Goal: Transaction & Acquisition: Purchase product/service

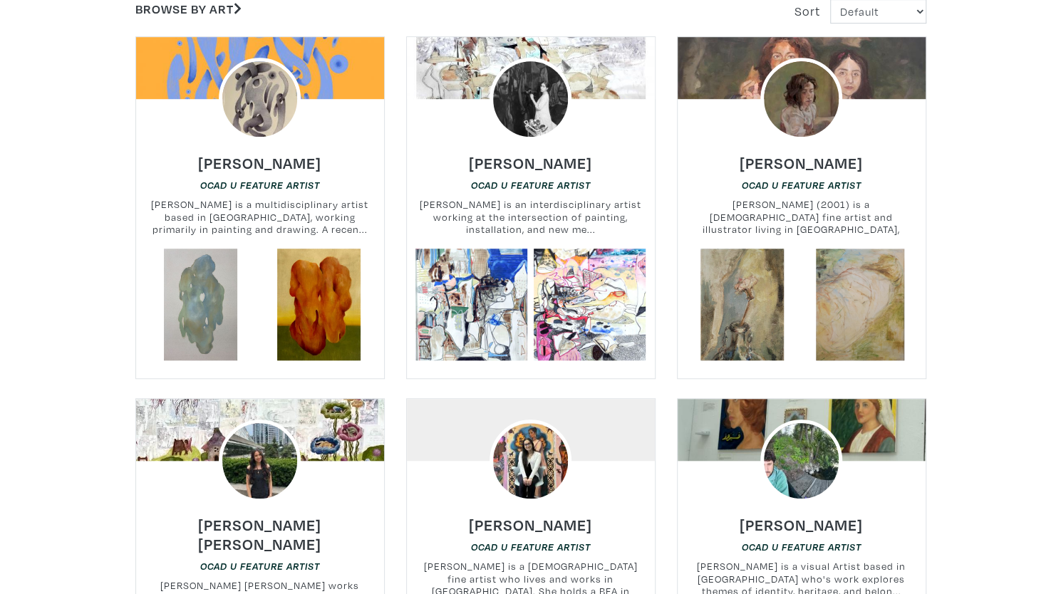
scroll to position [517, 0]
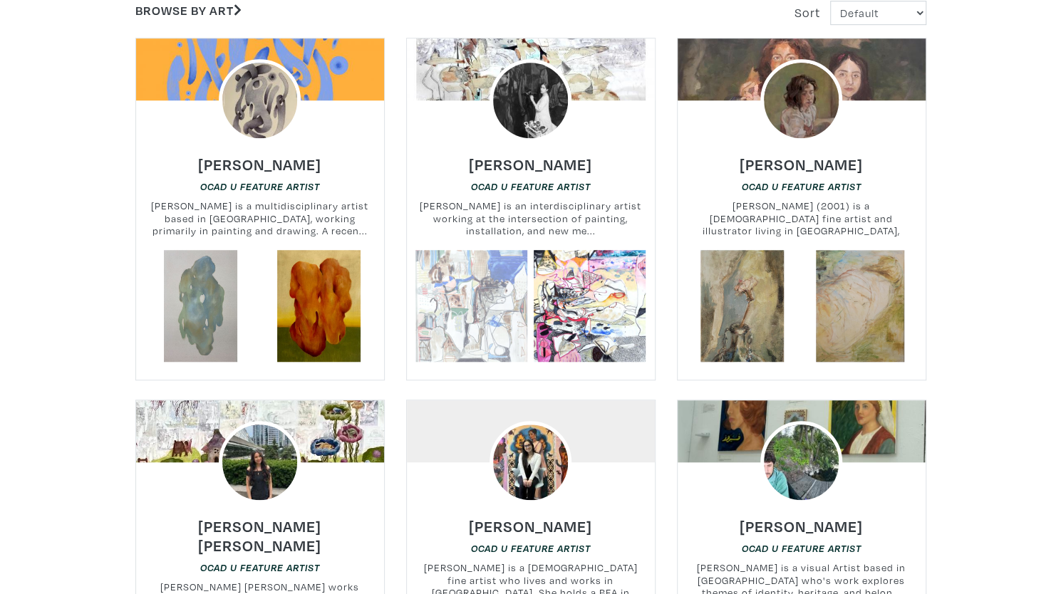
click at [494, 323] on link at bounding box center [471, 306] width 112 height 112
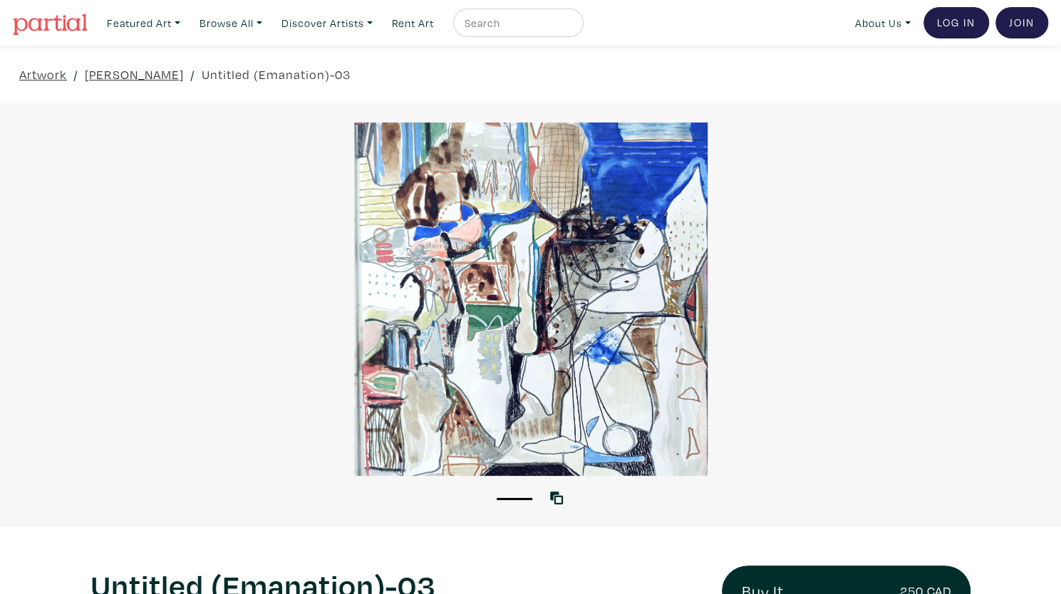
click at [47, 63] on div "Artwork / Tavleen Lall / Untitled (Emanation)-03" at bounding box center [530, 75] width 1061 height 58
click at [47, 66] on link "Artwork" at bounding box center [43, 74] width 48 height 19
click at [48, 73] on link "Artwork" at bounding box center [43, 74] width 48 height 19
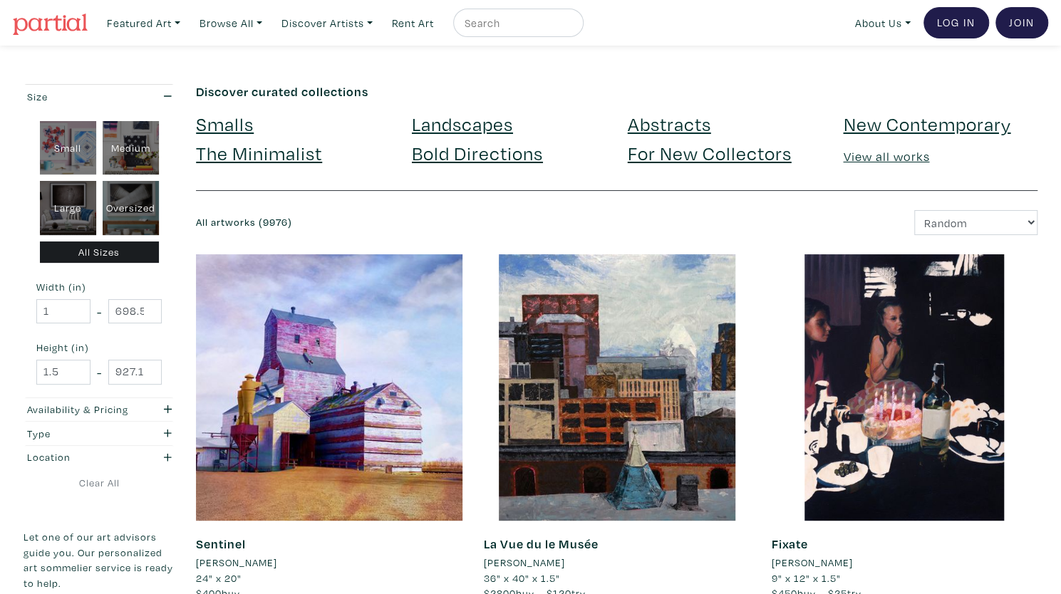
click at [135, 206] on div "Oversized" at bounding box center [131, 208] width 56 height 54
type input "48"
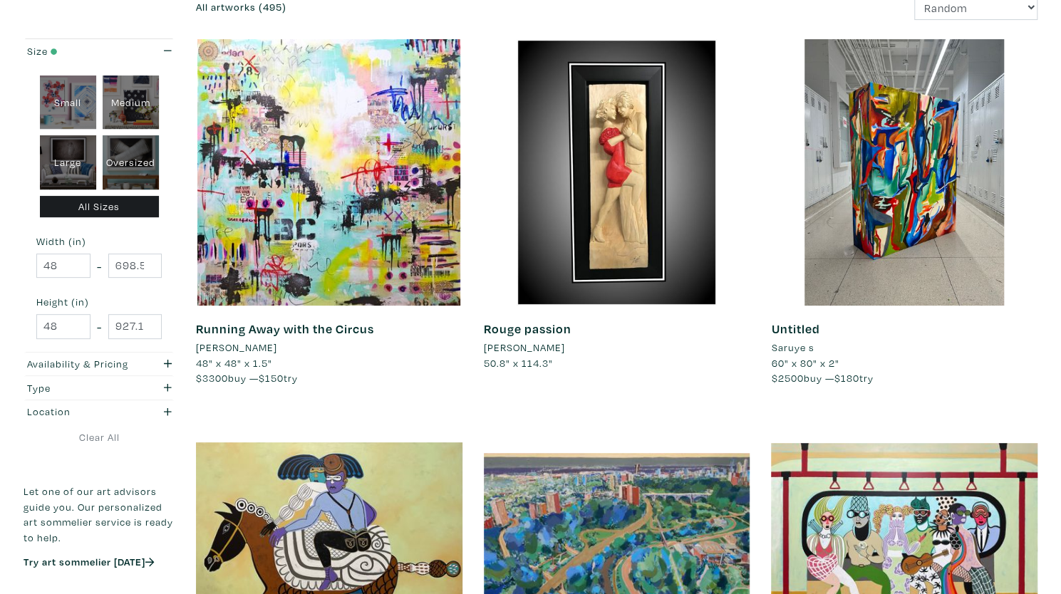
scroll to position [192, 0]
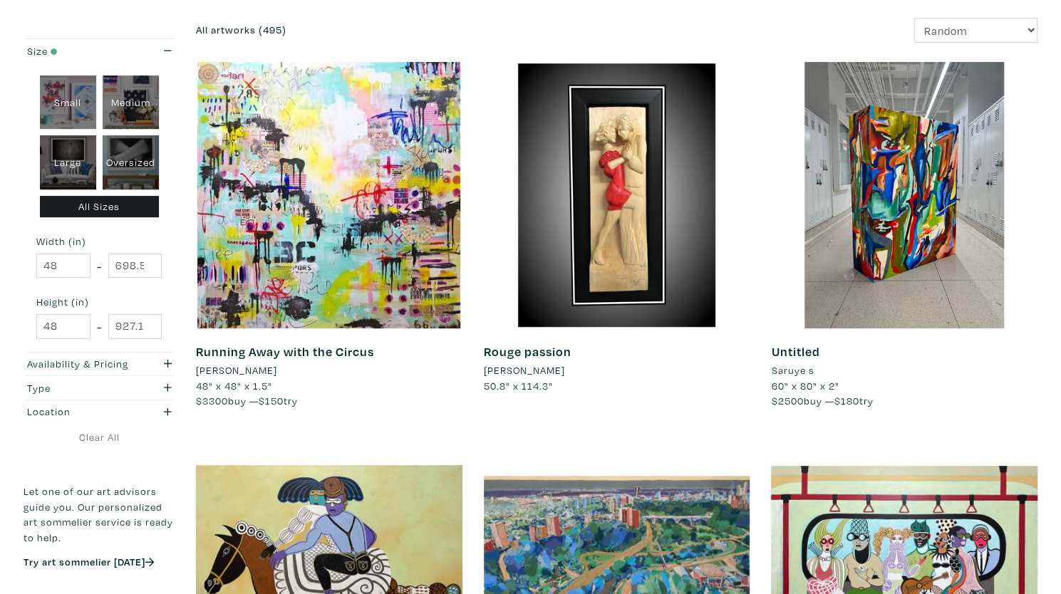
click at [83, 170] on div "Large" at bounding box center [68, 162] width 56 height 54
type input "28"
type input "48"
type input "28"
type input "48"
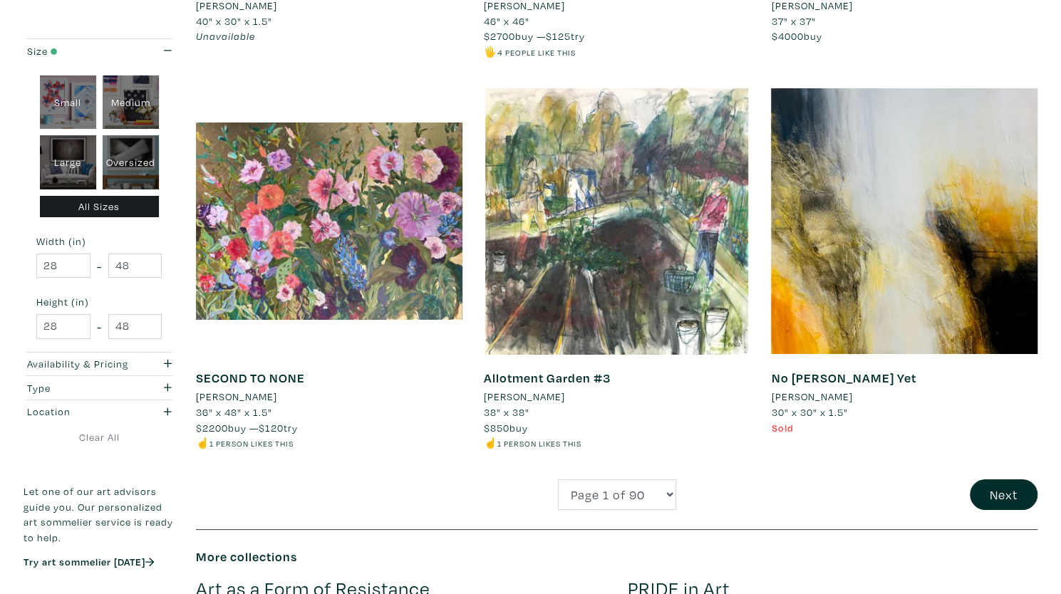
scroll to position [2965, 0]
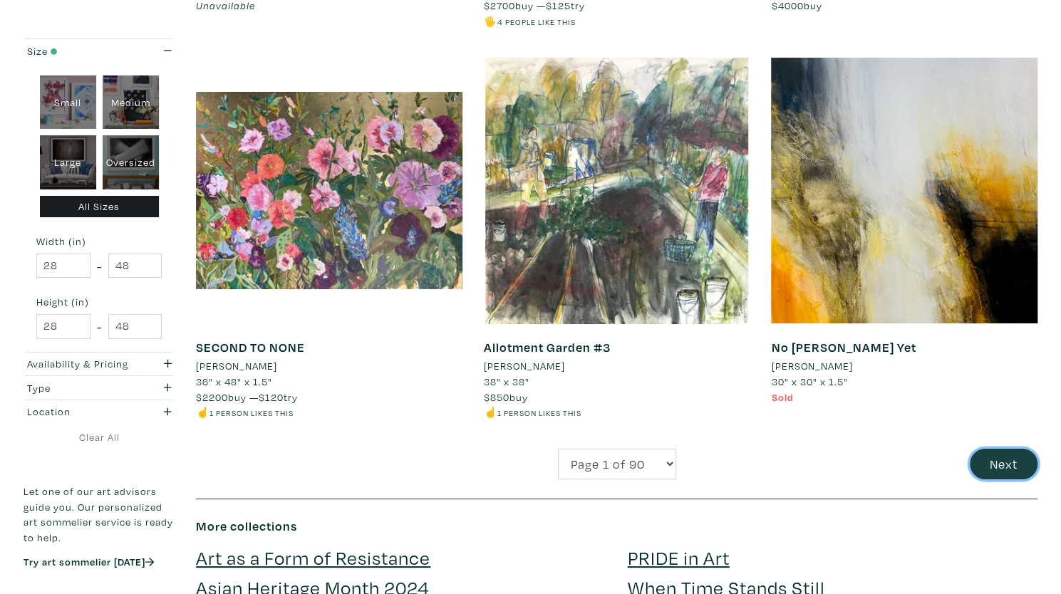
click at [1004, 449] on button "Next" at bounding box center [1003, 464] width 68 height 31
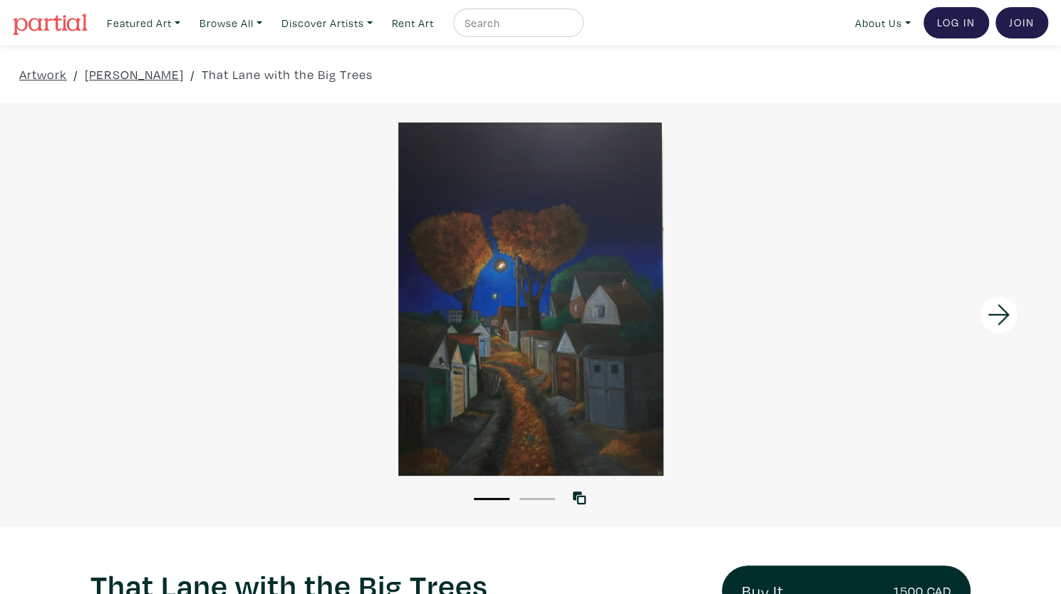
click at [1003, 316] on icon at bounding box center [998, 315] width 48 height 38
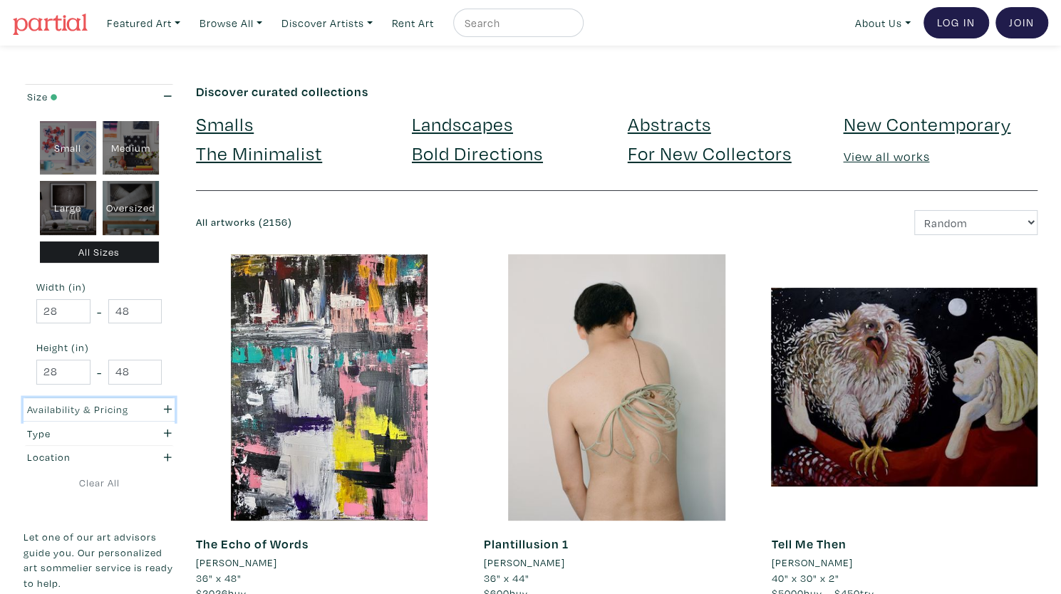
click at [167, 410] on icon "button" at bounding box center [168, 409] width 8 height 10
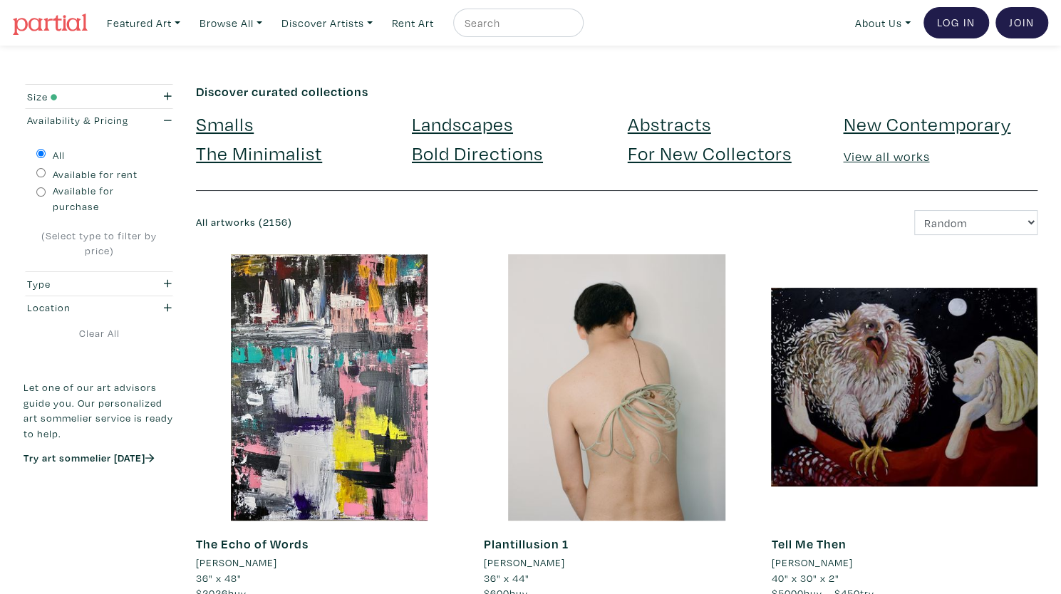
click at [41, 192] on input "Available for purchase" at bounding box center [40, 191] width 9 height 9
radio input "true"
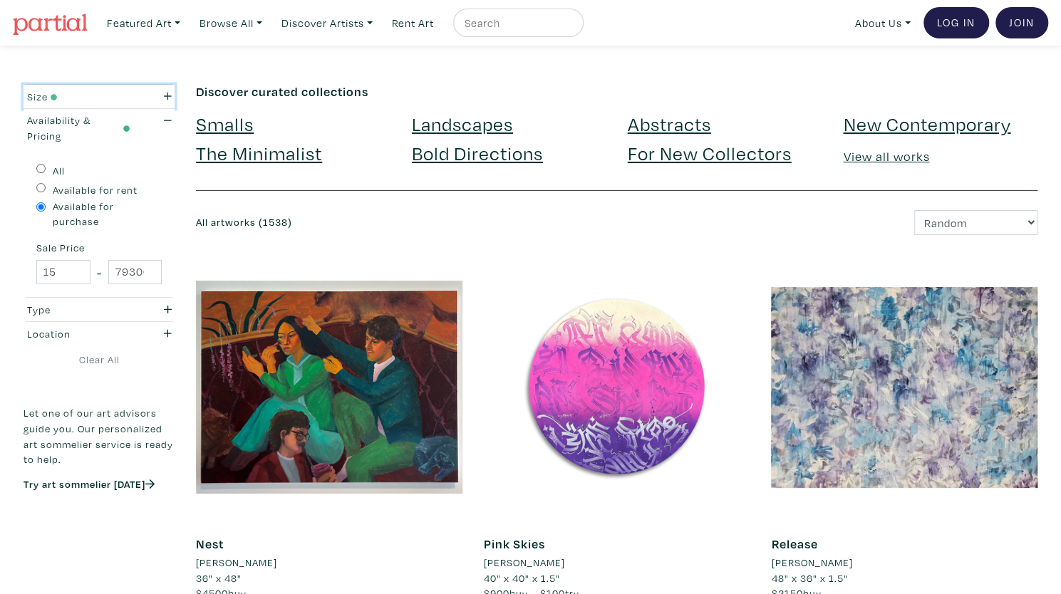
click at [168, 97] on icon "button" at bounding box center [168, 96] width 8 height 10
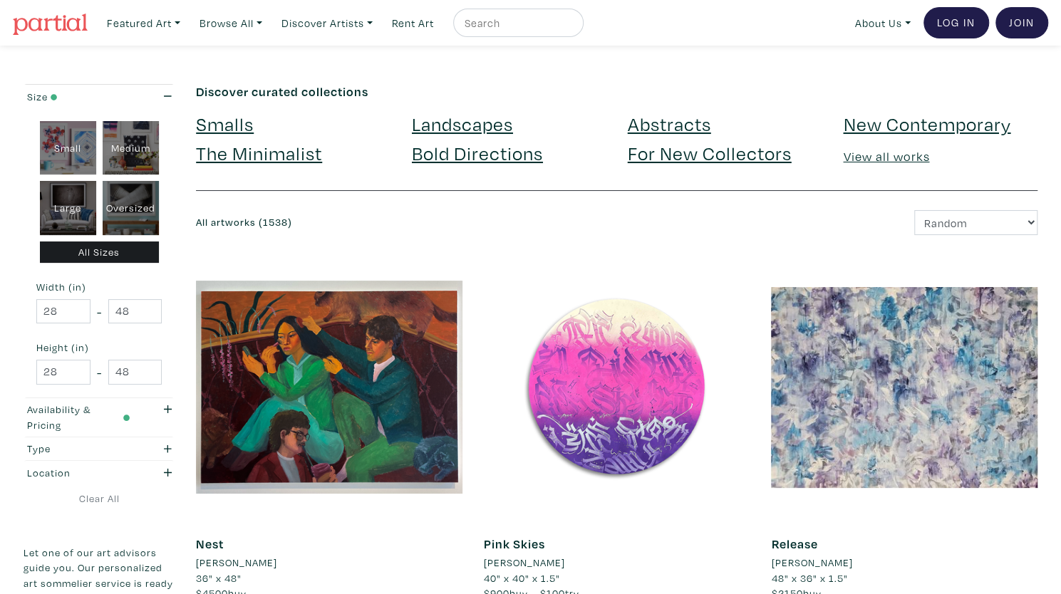
click at [78, 201] on div "Large" at bounding box center [68, 208] width 56 height 54
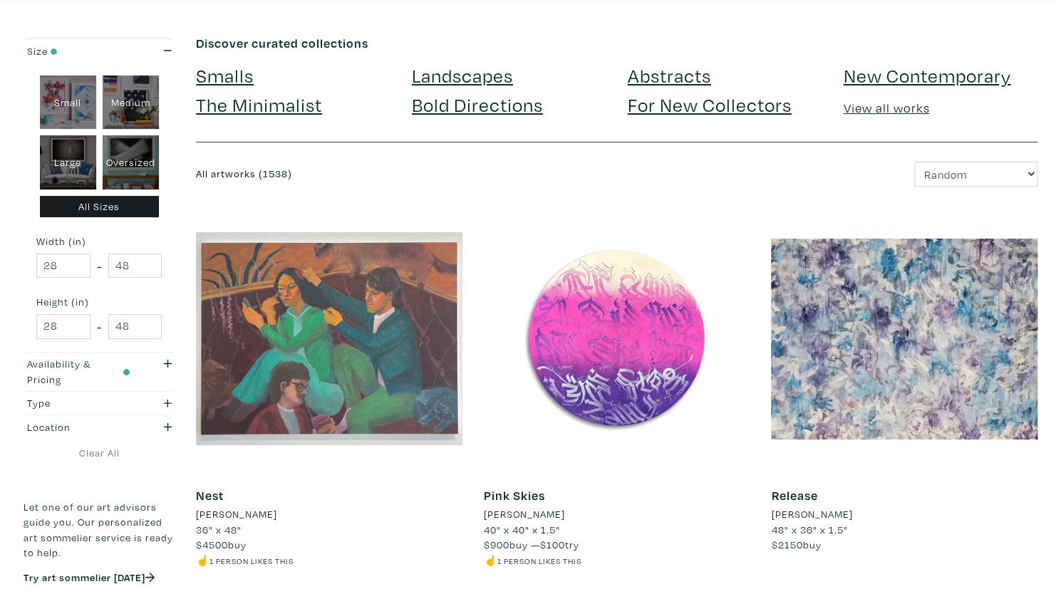
scroll to position [53, 0]
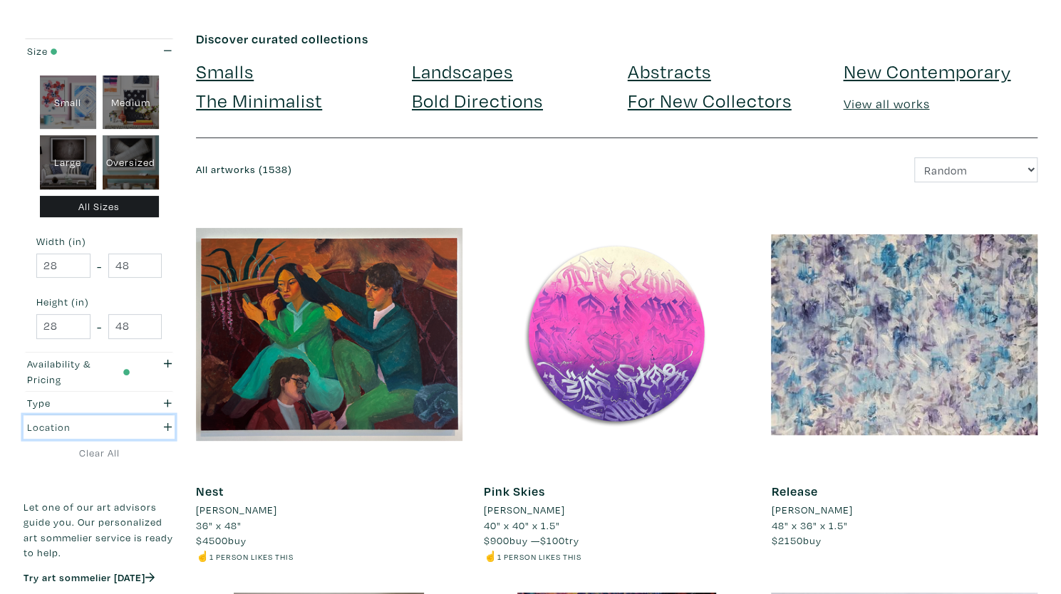
click at [165, 423] on icon "button" at bounding box center [168, 427] width 8 height 8
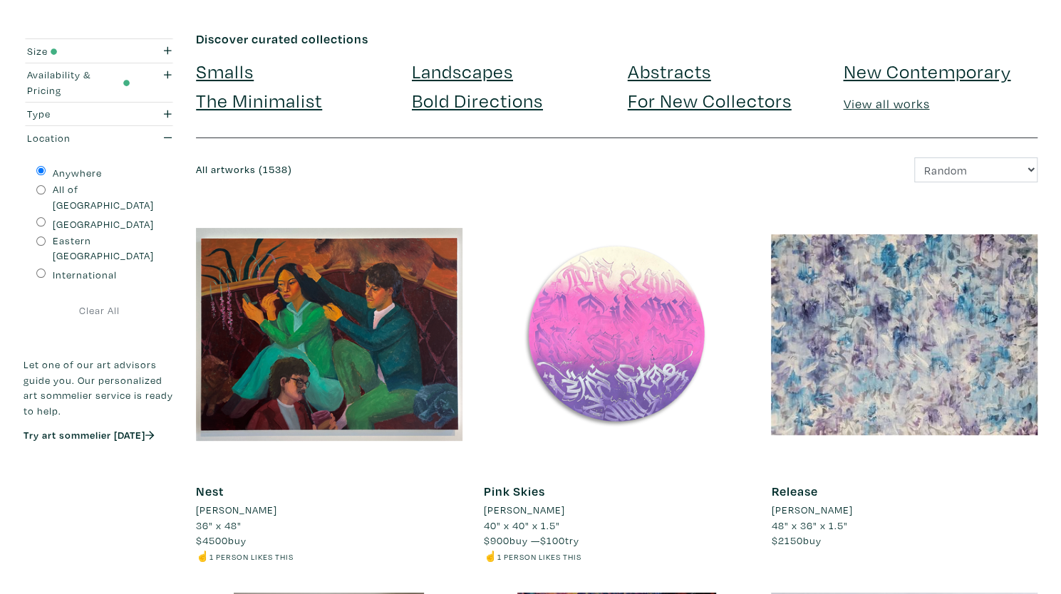
click at [536, 219] on div at bounding box center [617, 335] width 266 height 266
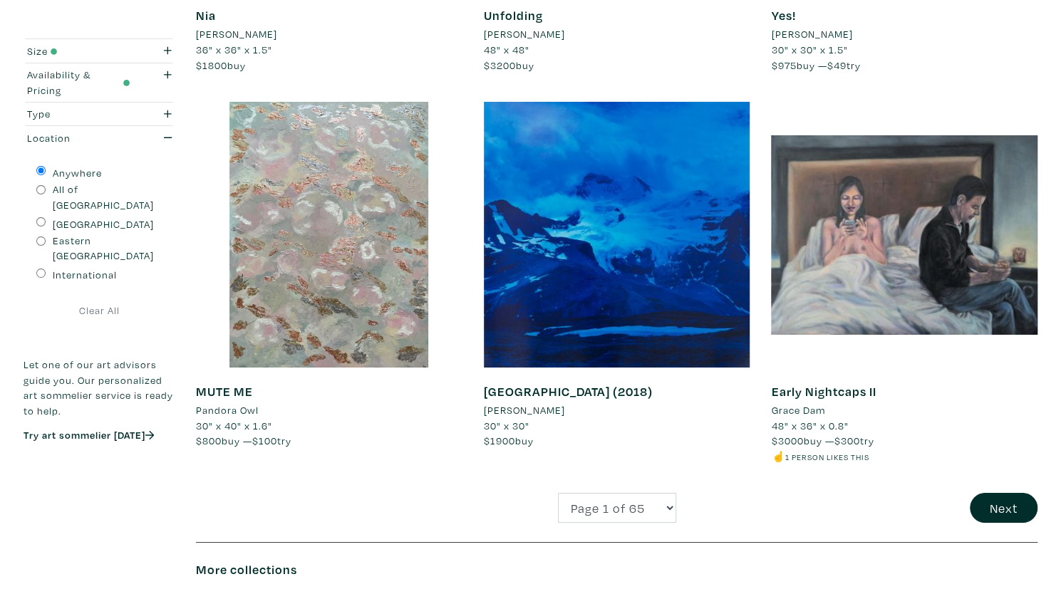
scroll to position [2885, 0]
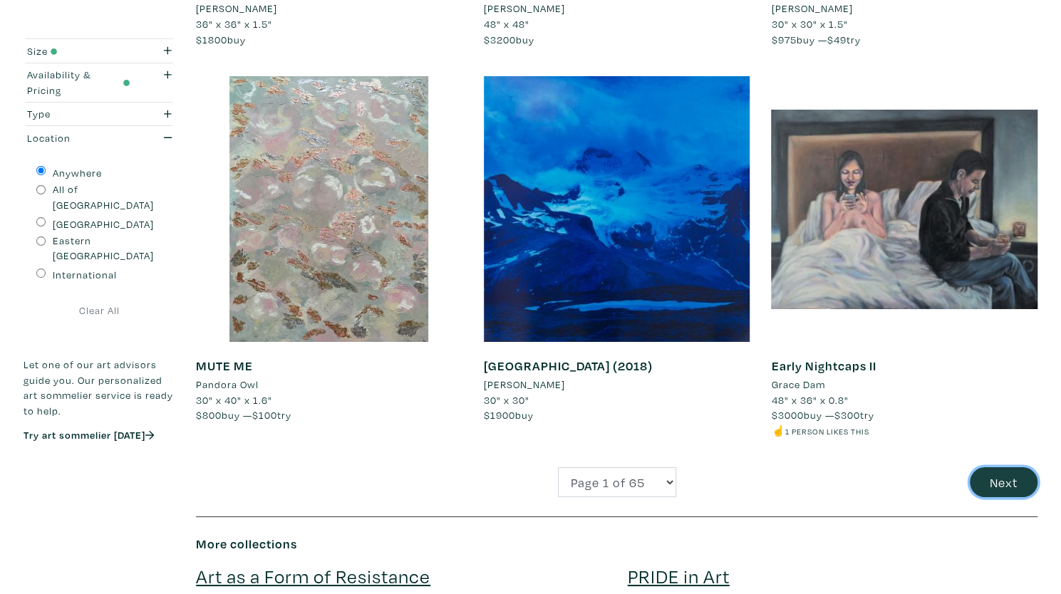
click at [989, 478] on button "Next" at bounding box center [1003, 482] width 68 height 31
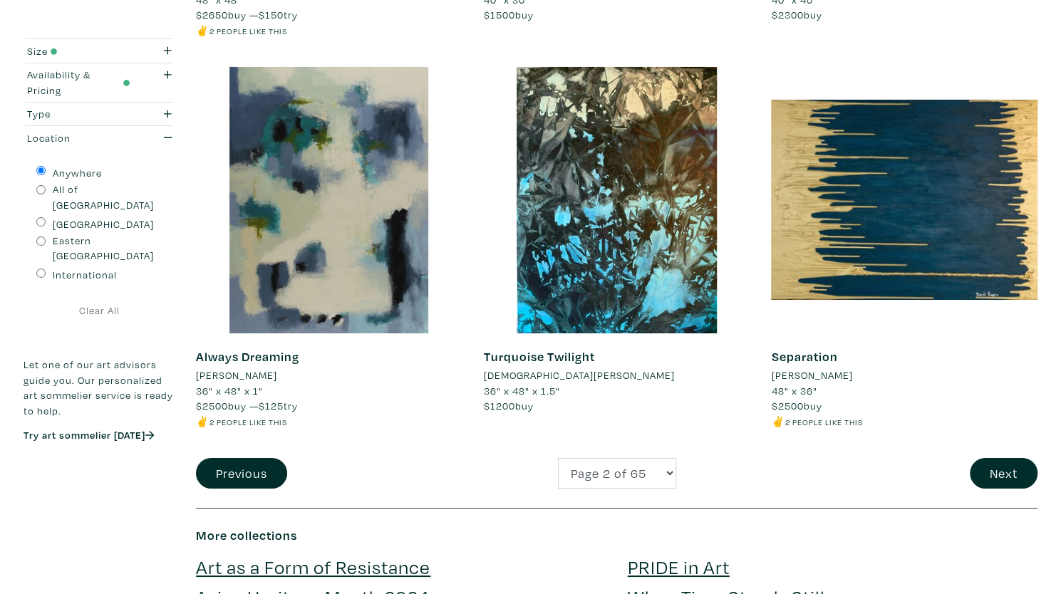
scroll to position [3008, 0]
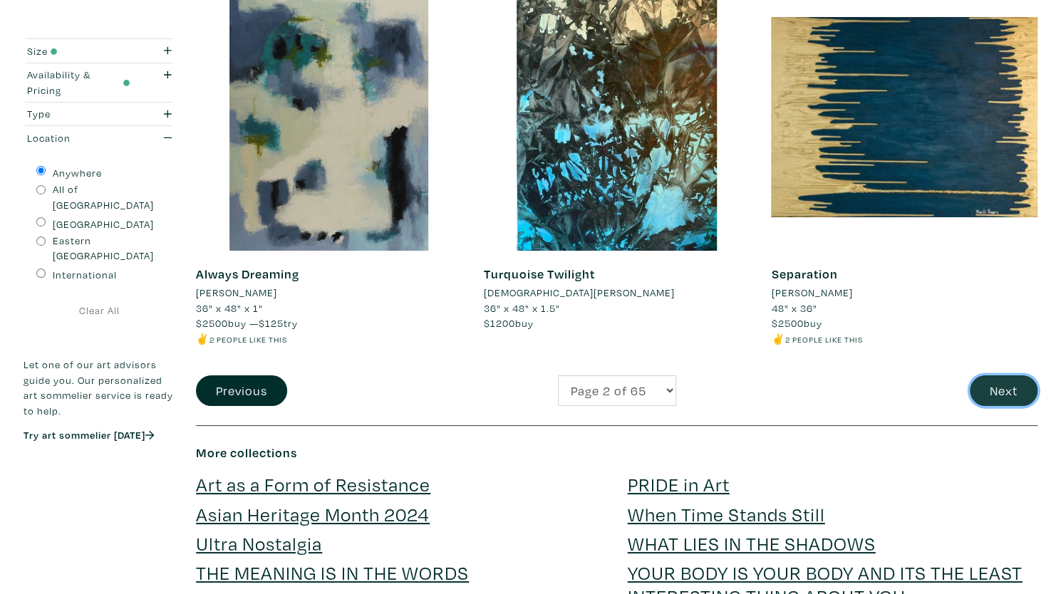
click at [989, 375] on button "Next" at bounding box center [1003, 390] width 68 height 31
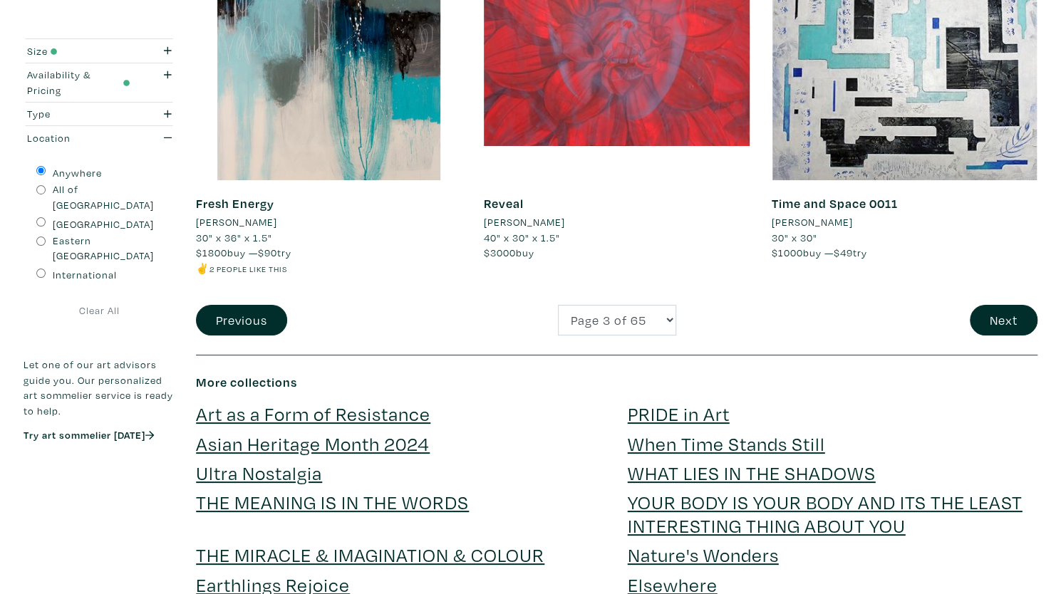
scroll to position [3168, 0]
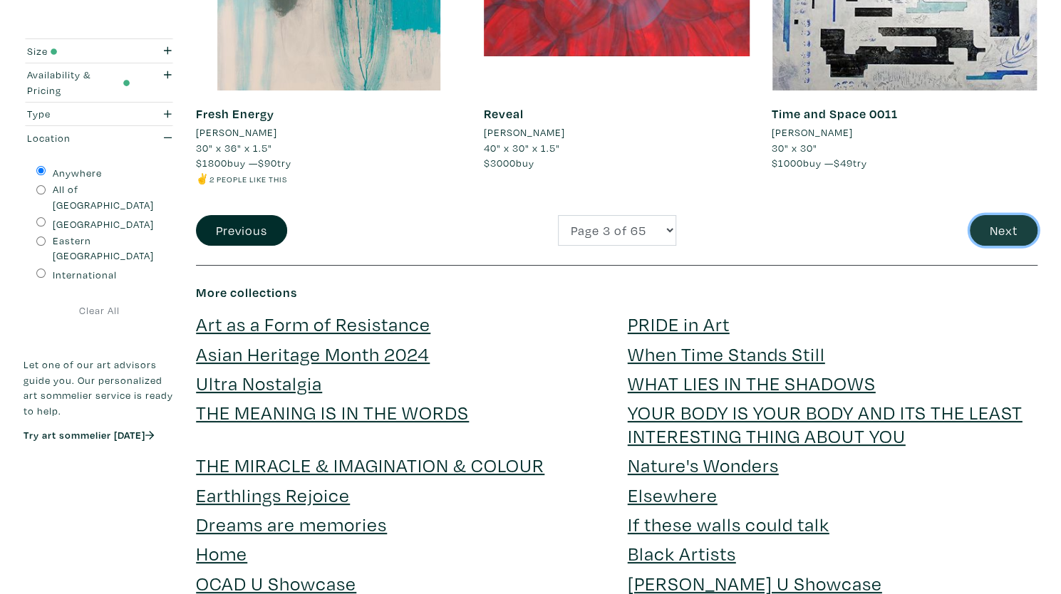
click at [996, 221] on button "Next" at bounding box center [1003, 230] width 68 height 31
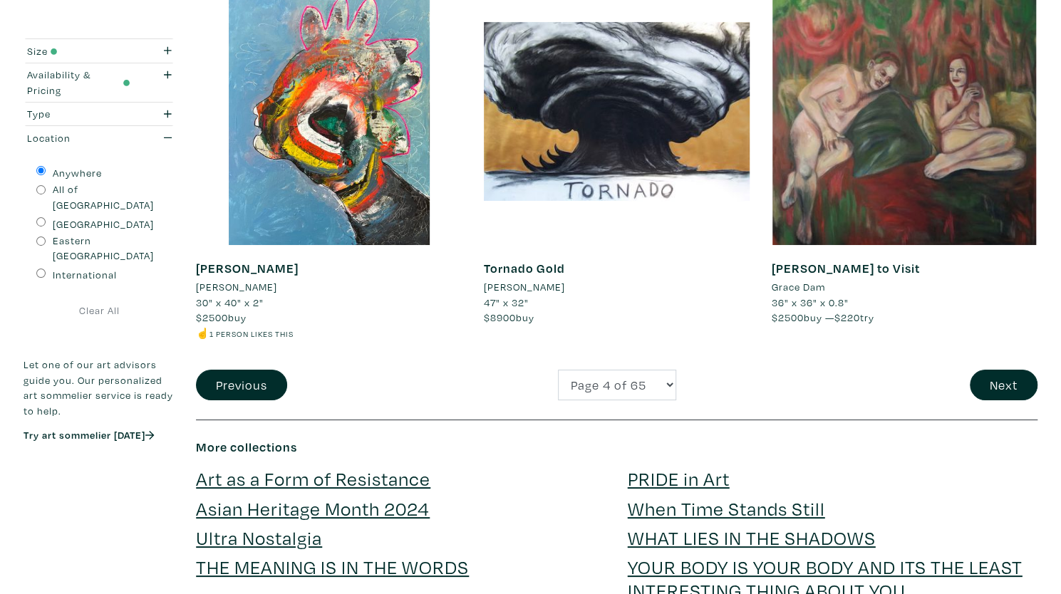
scroll to position [3013, 0]
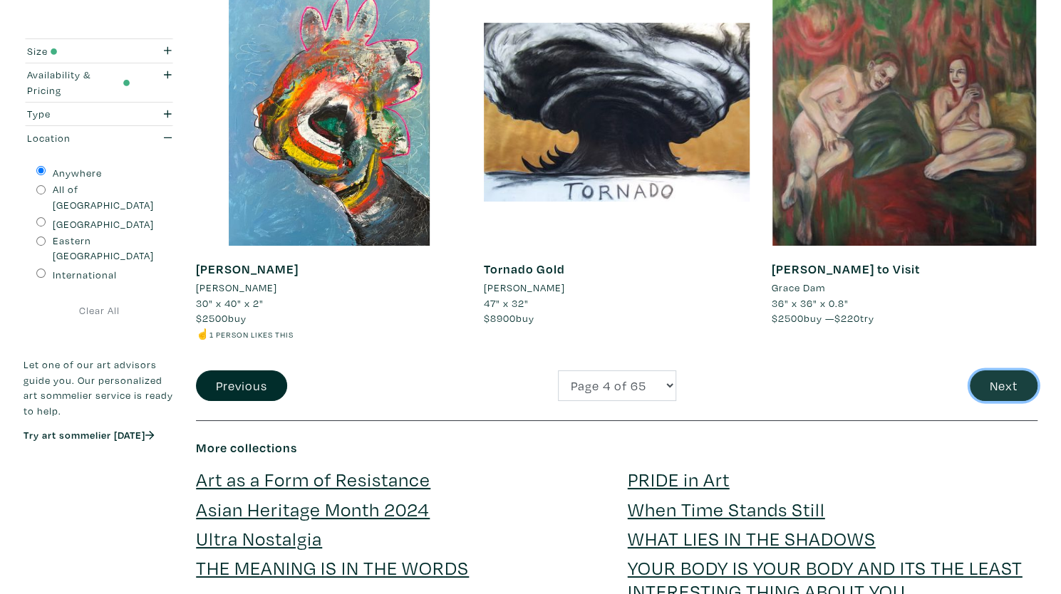
click at [984, 387] on button "Next" at bounding box center [1003, 385] width 68 height 31
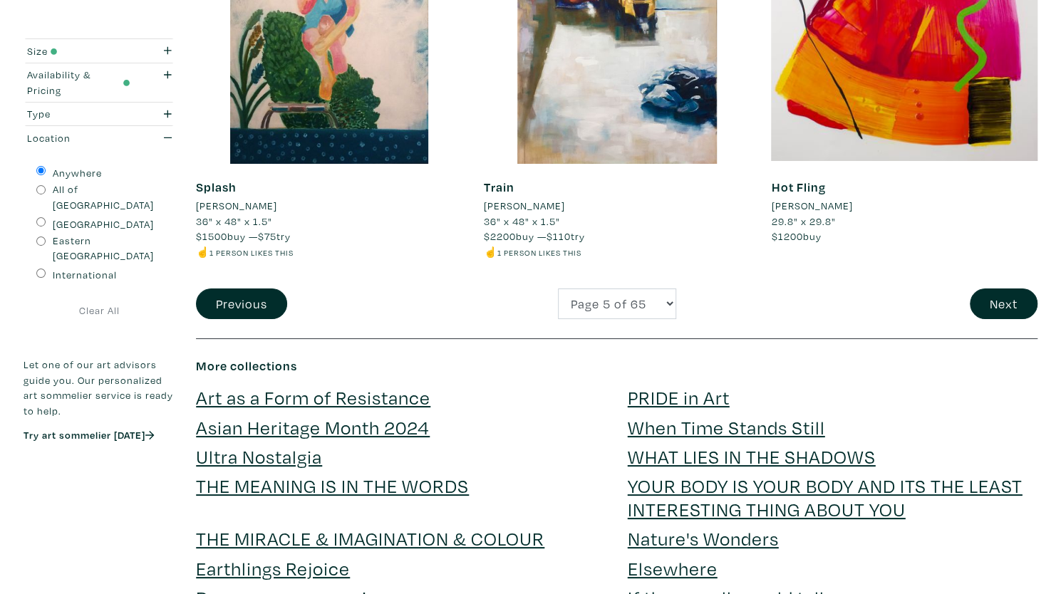
scroll to position [3018, 0]
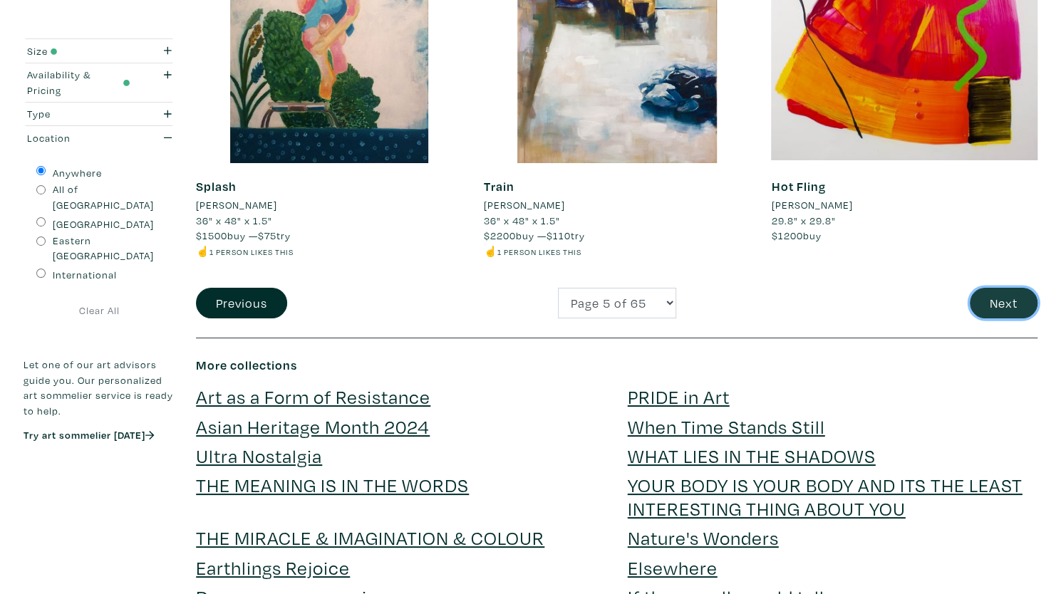
click at [994, 303] on button "Next" at bounding box center [1003, 303] width 68 height 31
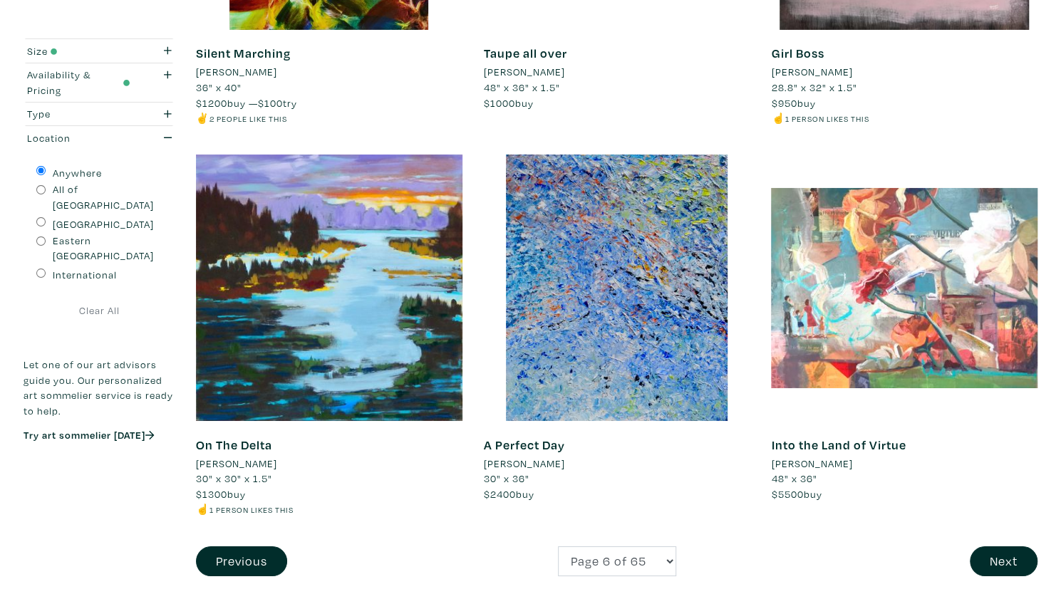
scroll to position [2821, 0]
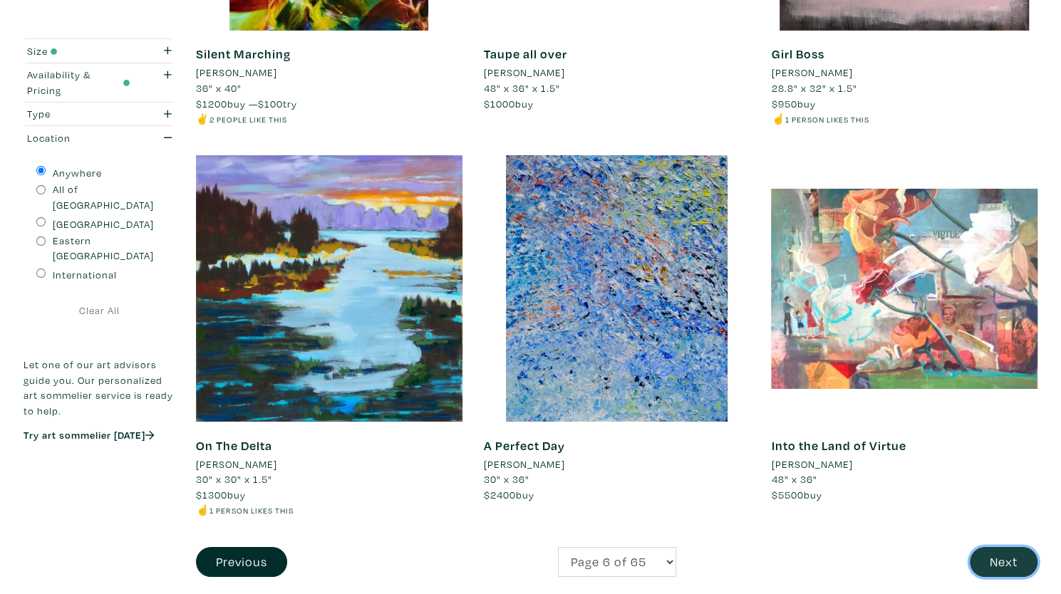
click at [992, 556] on button "Next" at bounding box center [1003, 562] width 68 height 31
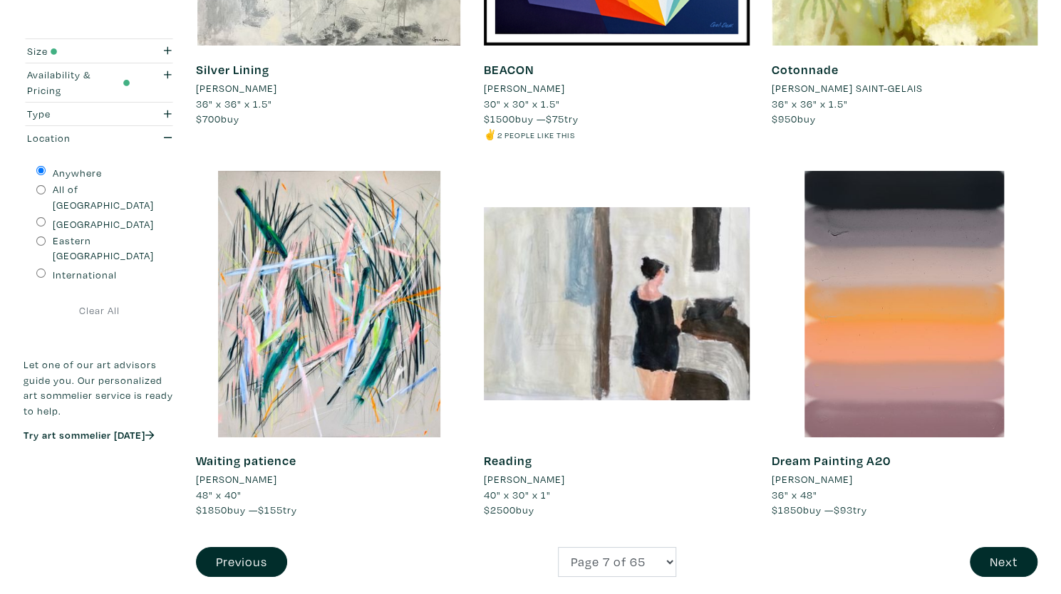
scroll to position [2862, 0]
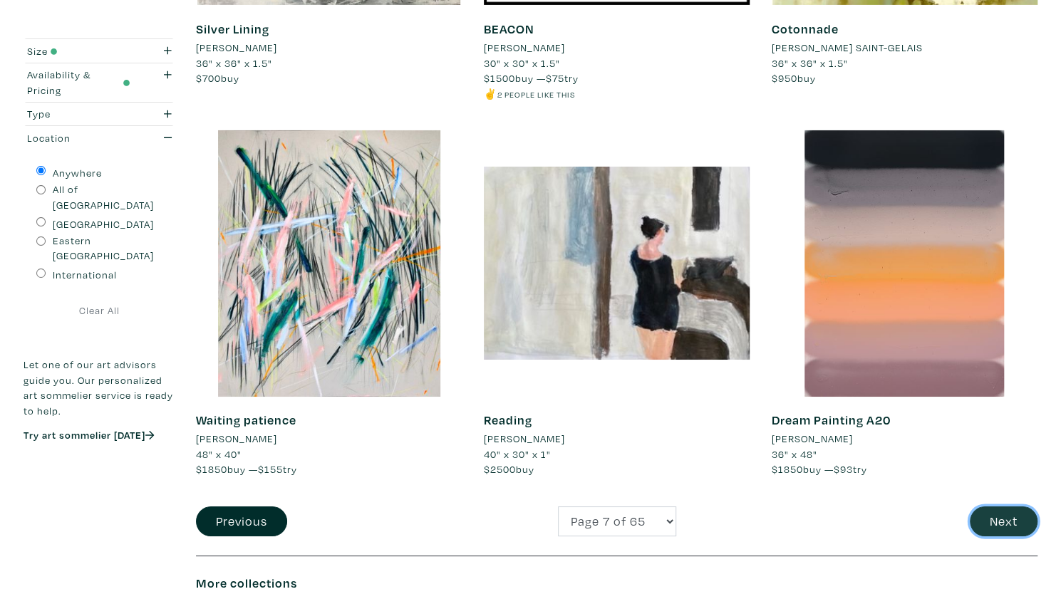
click at [1018, 527] on button "Next" at bounding box center [1003, 521] width 68 height 31
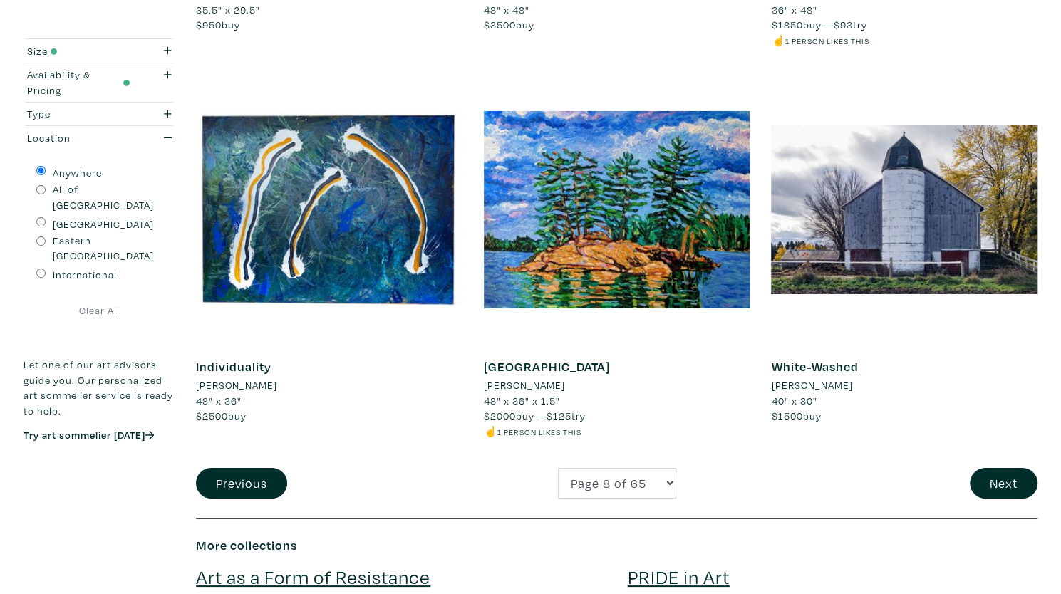
scroll to position [2949, 0]
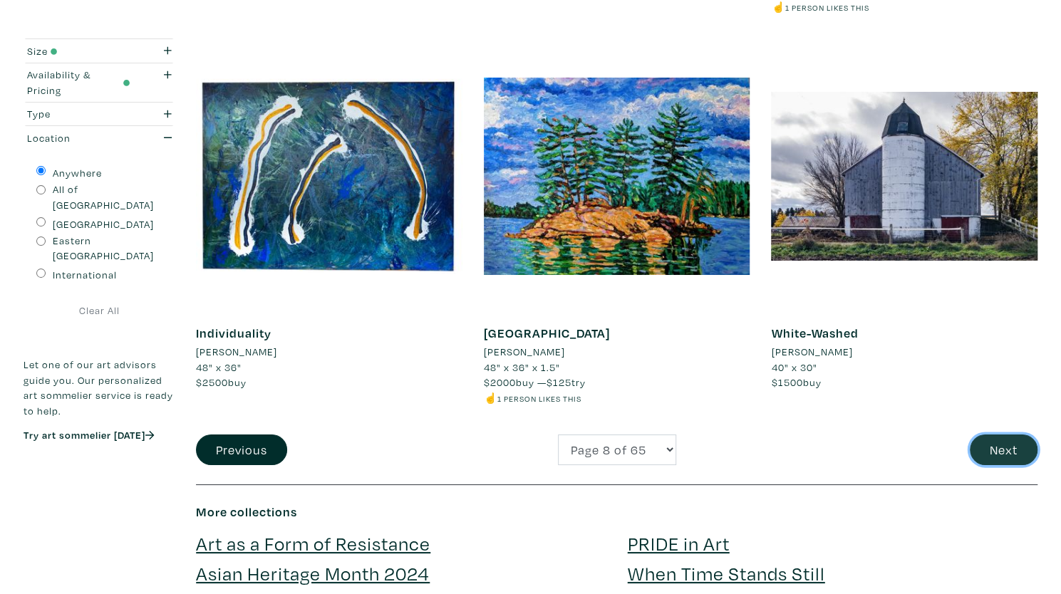
click at [1001, 449] on button "Next" at bounding box center [1003, 449] width 68 height 31
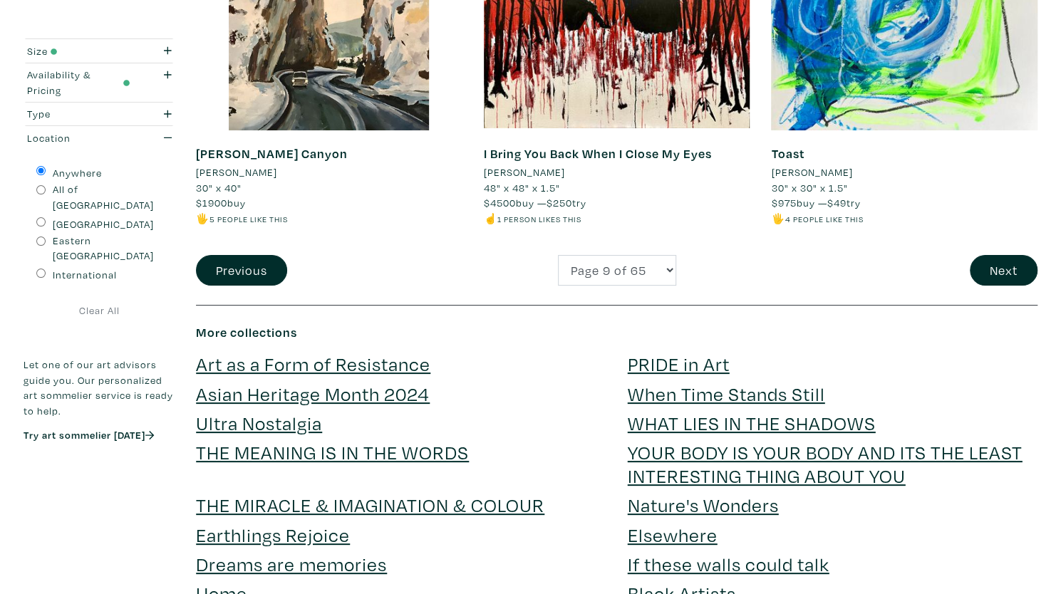
scroll to position [3021, 0]
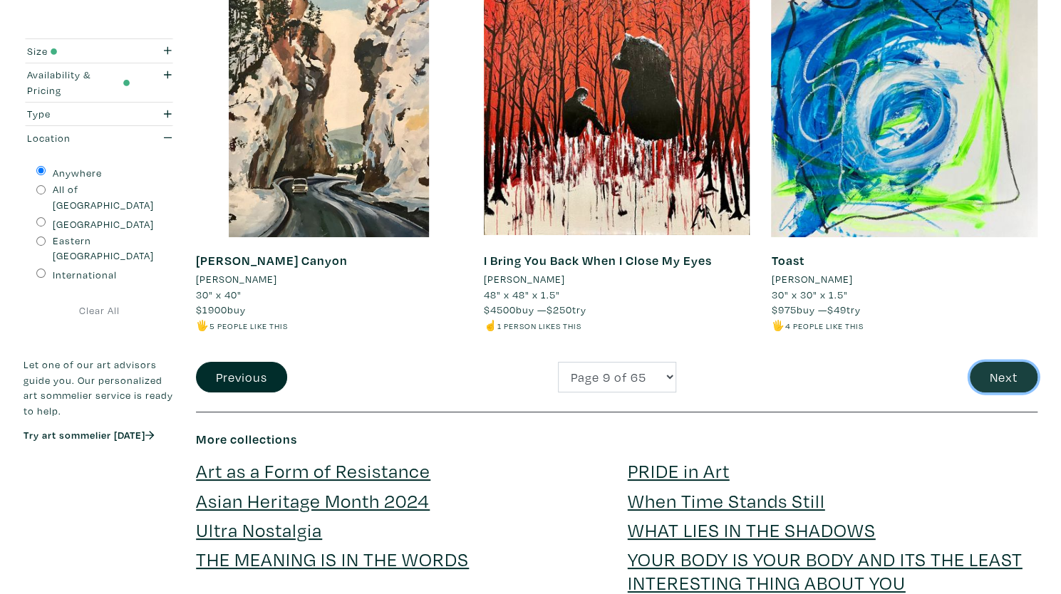
click at [1002, 377] on button "Next" at bounding box center [1003, 377] width 68 height 31
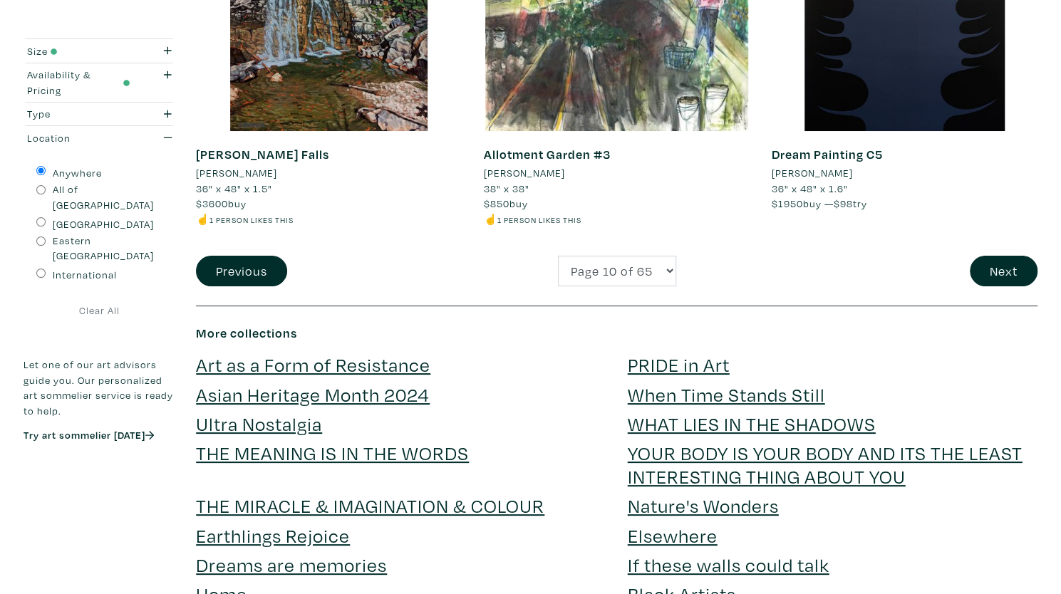
scroll to position [2878, 0]
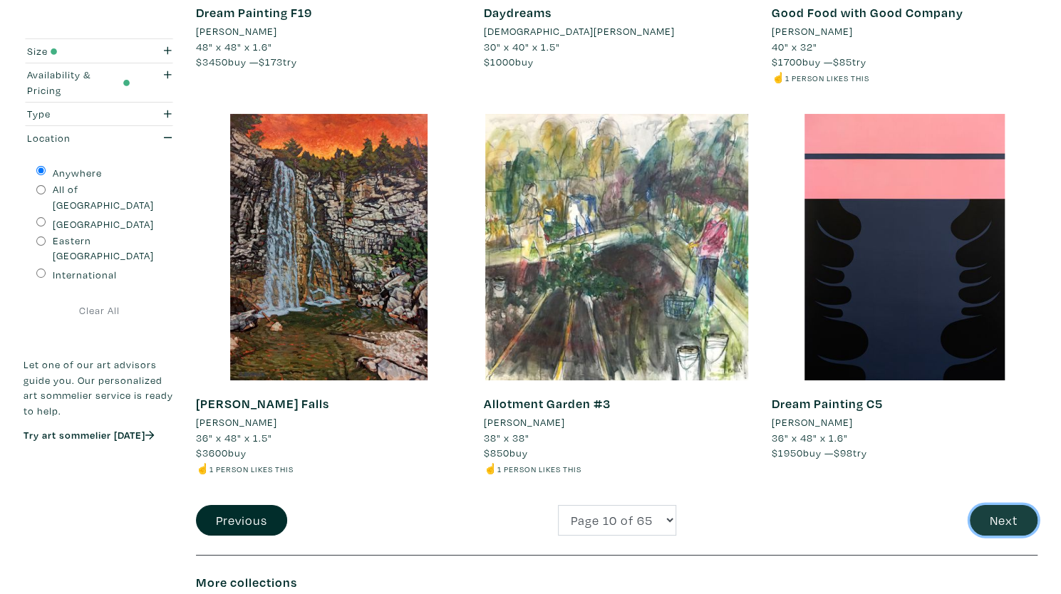
click at [999, 527] on button "Next" at bounding box center [1003, 520] width 68 height 31
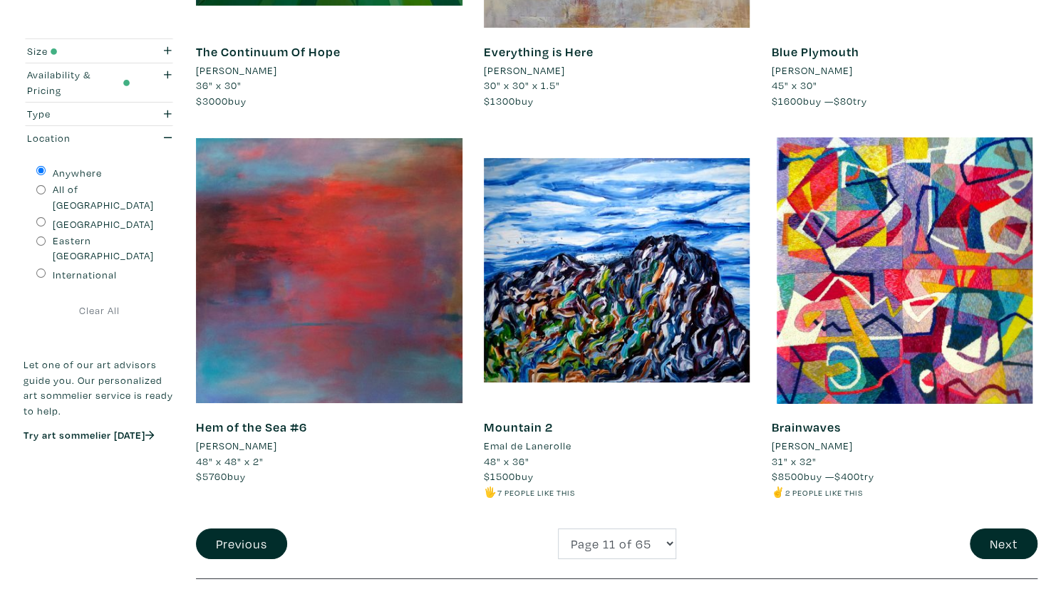
scroll to position [2856, 0]
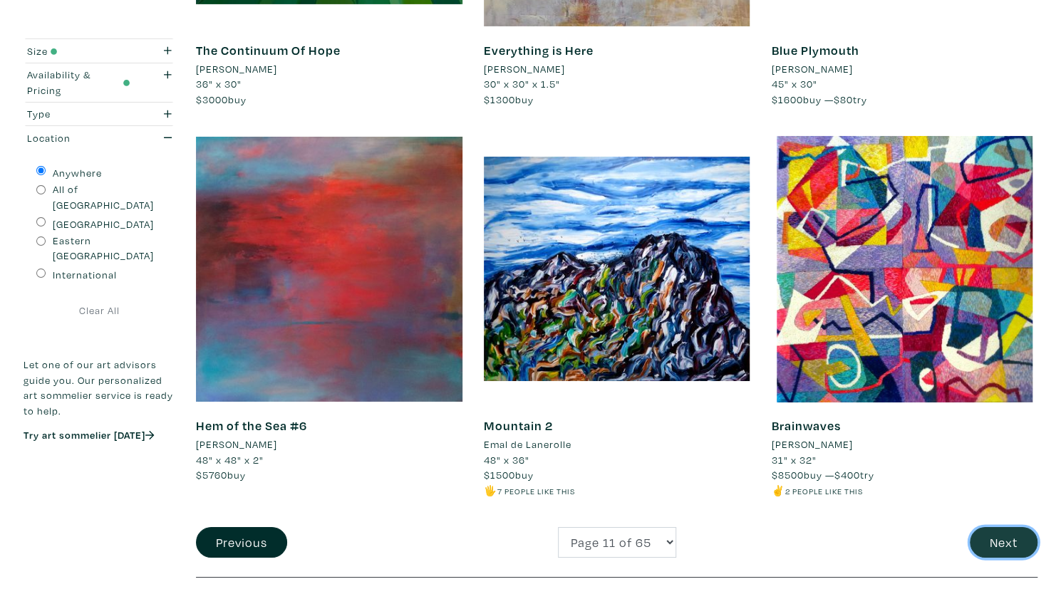
click at [1009, 527] on button "Next" at bounding box center [1003, 542] width 68 height 31
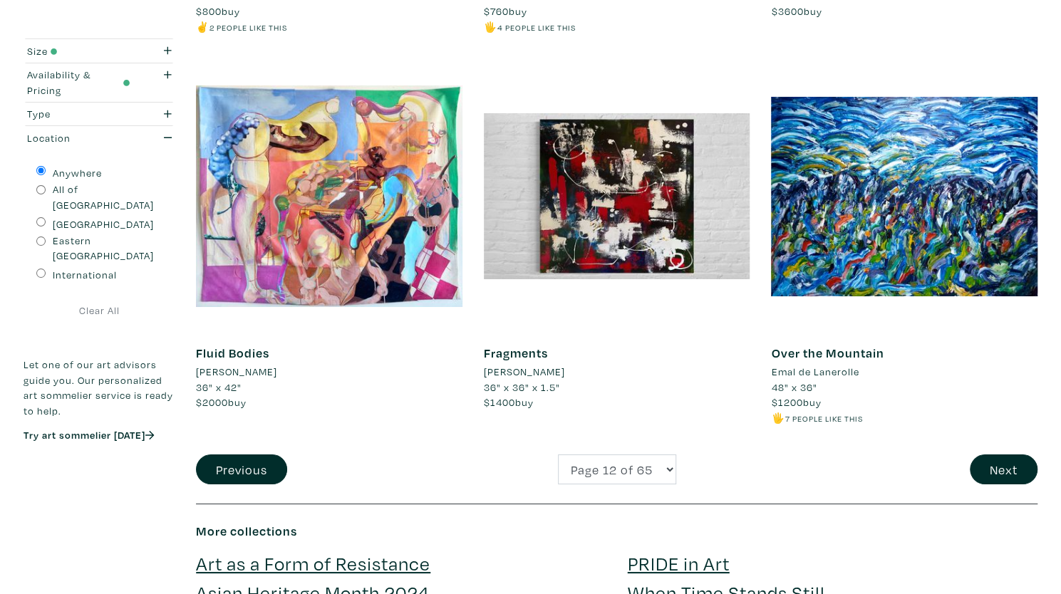
scroll to position [2941, 0]
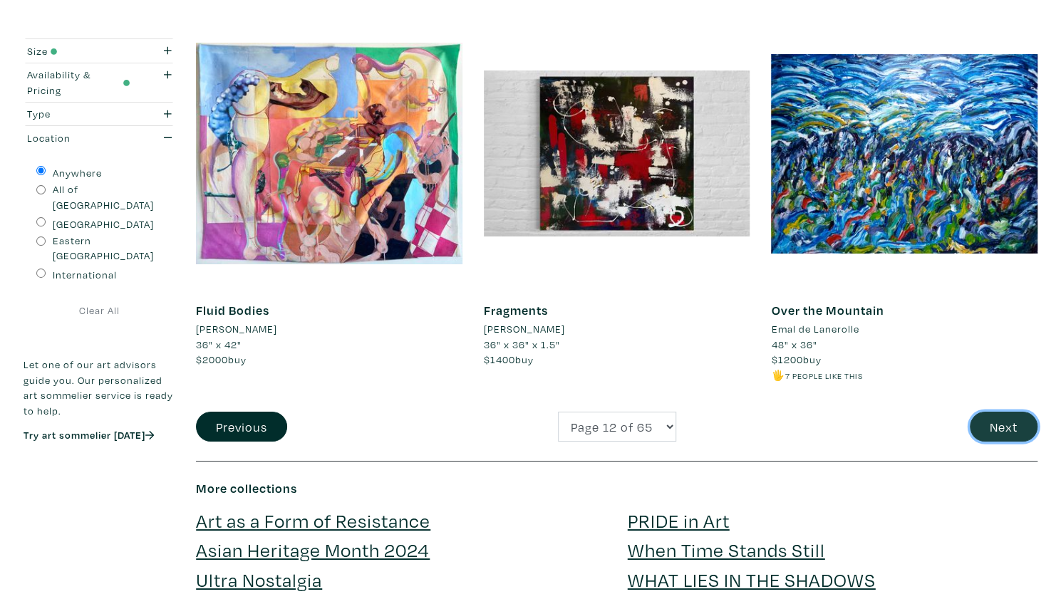
click at [1009, 417] on button "Next" at bounding box center [1003, 427] width 68 height 31
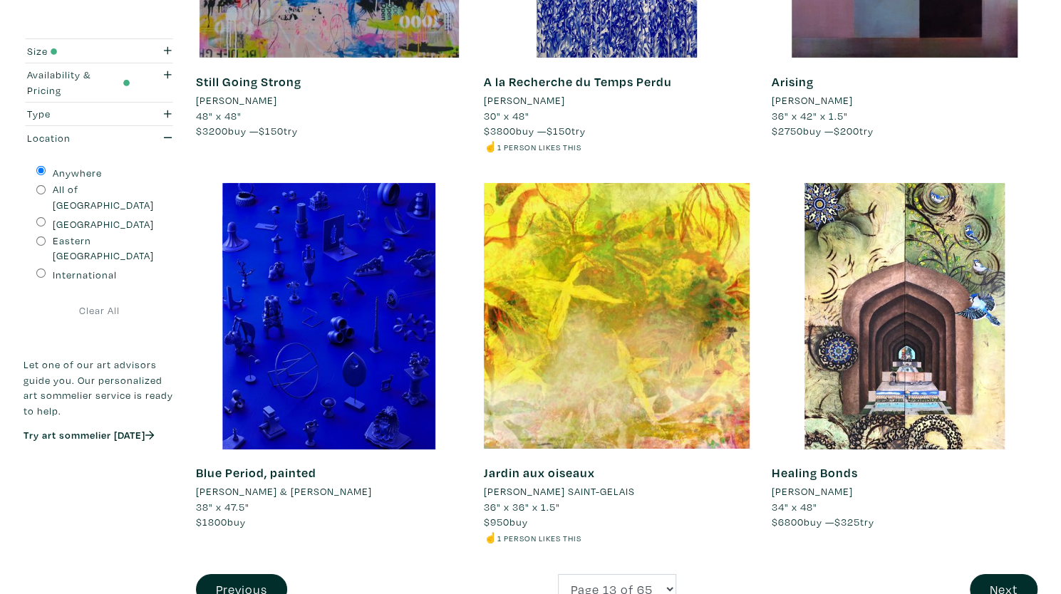
scroll to position [3079, 0]
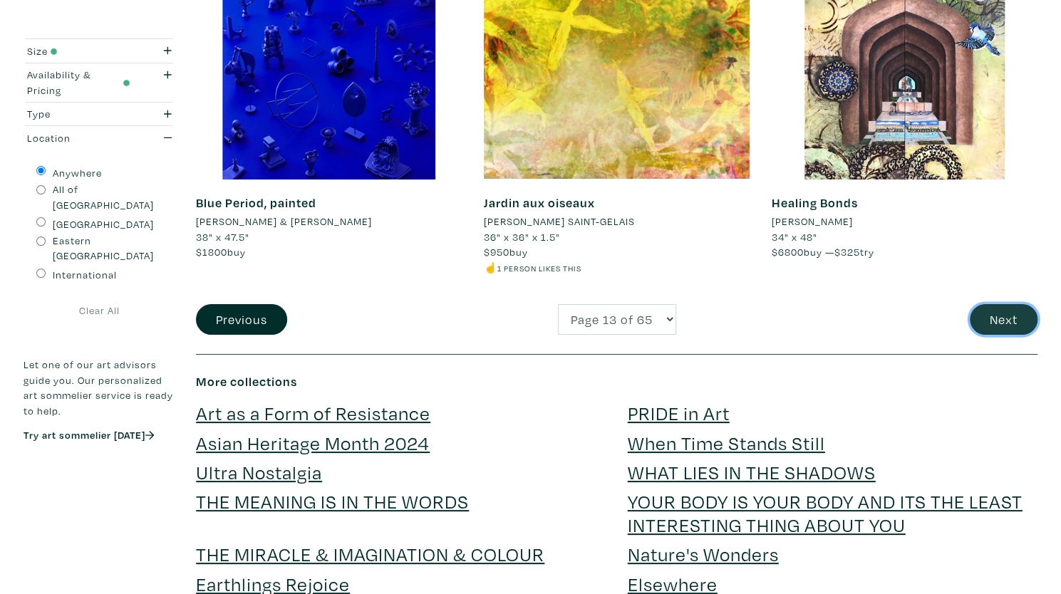
click at [1002, 310] on button "Next" at bounding box center [1003, 319] width 68 height 31
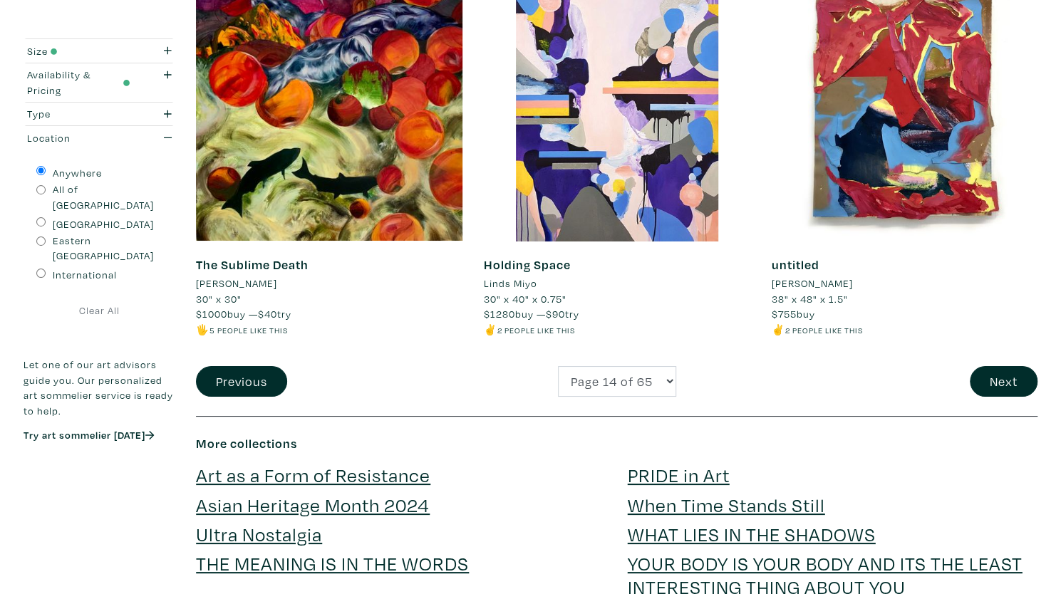
scroll to position [3028, 0]
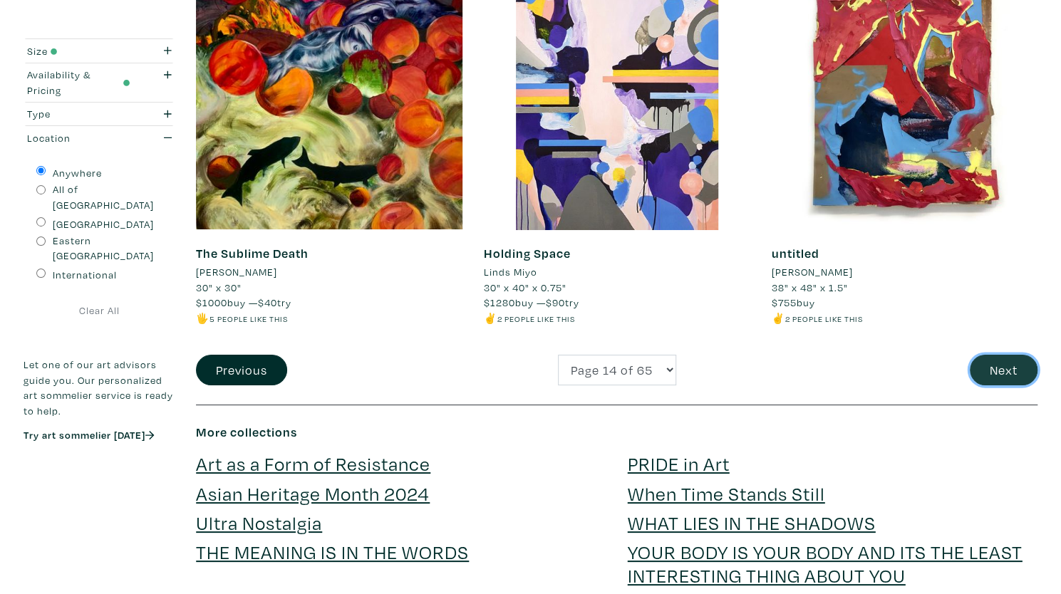
click at [1000, 357] on button "Next" at bounding box center [1003, 370] width 68 height 31
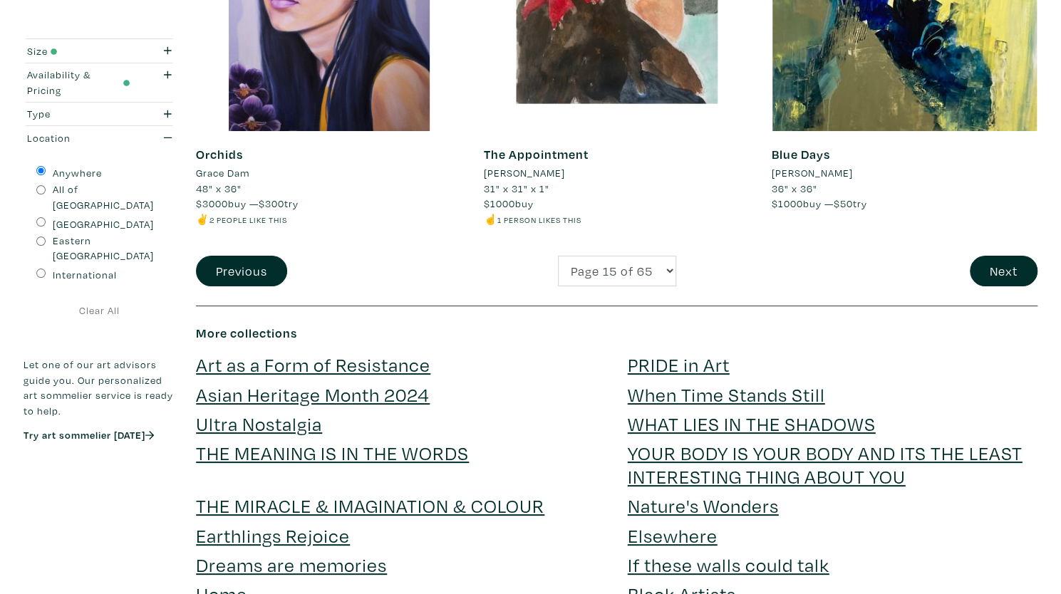
scroll to position [3130, 0]
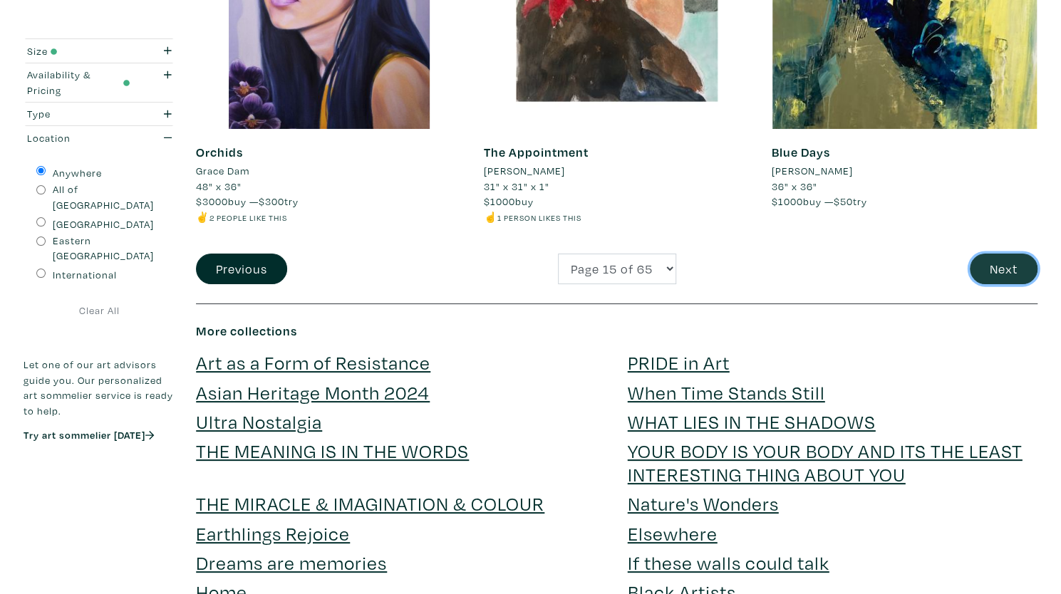
click at [993, 254] on button "Next" at bounding box center [1003, 269] width 68 height 31
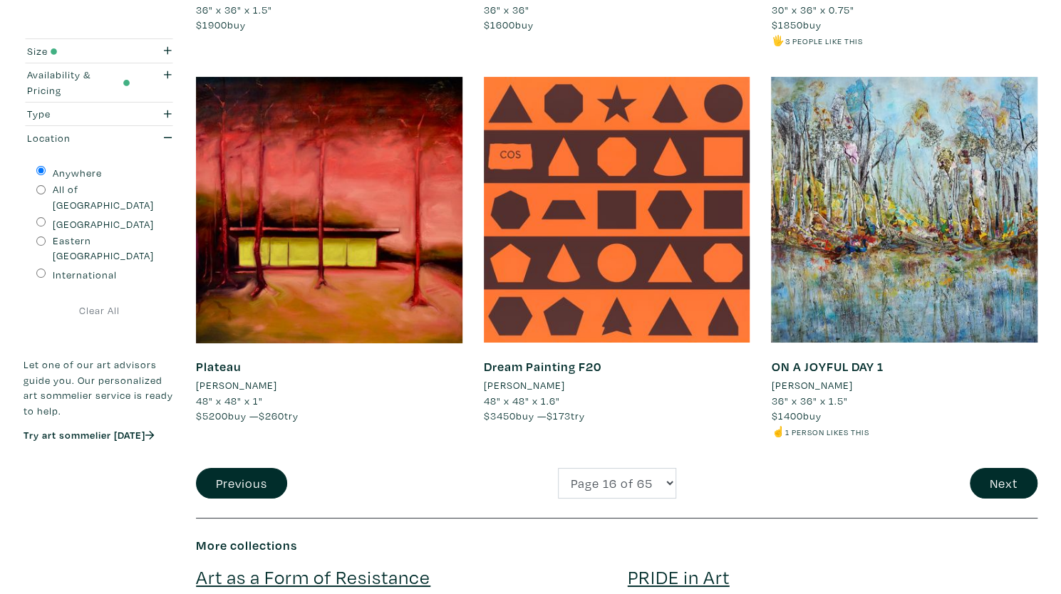
scroll to position [2928, 0]
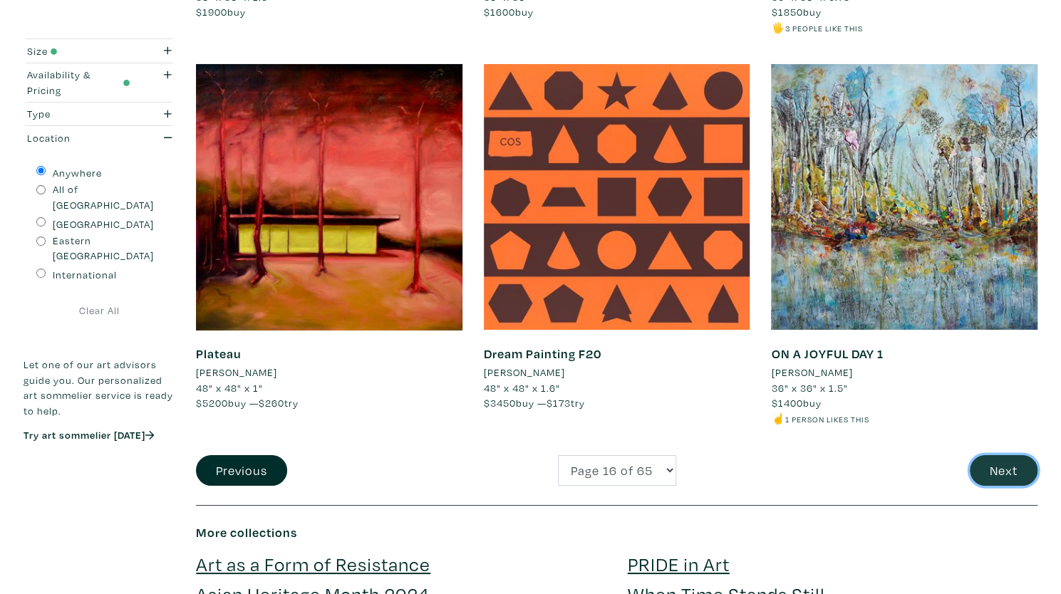
click at [999, 472] on button "Next" at bounding box center [1003, 470] width 68 height 31
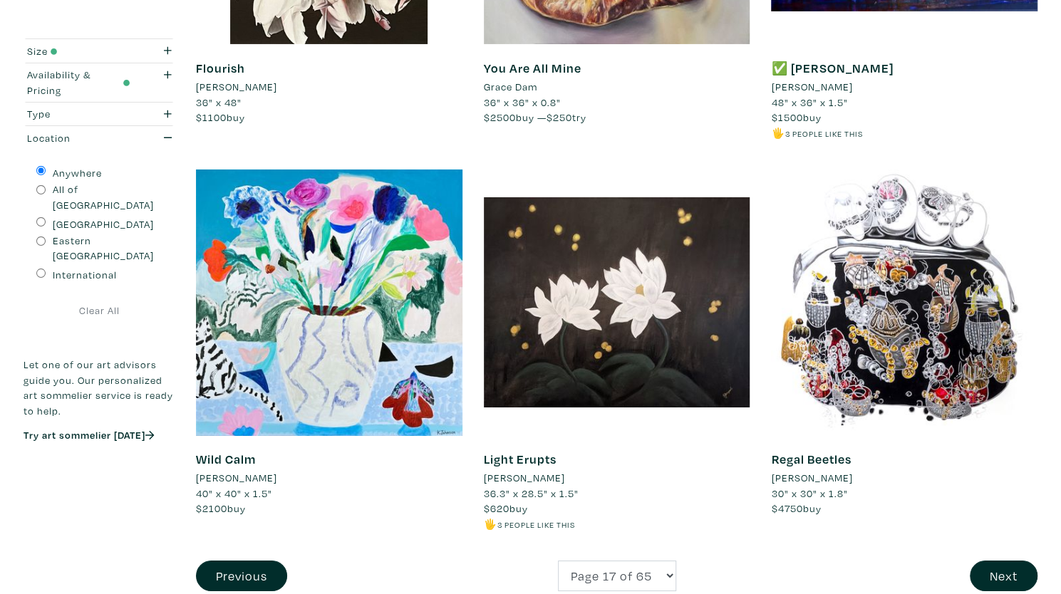
scroll to position [3007, 0]
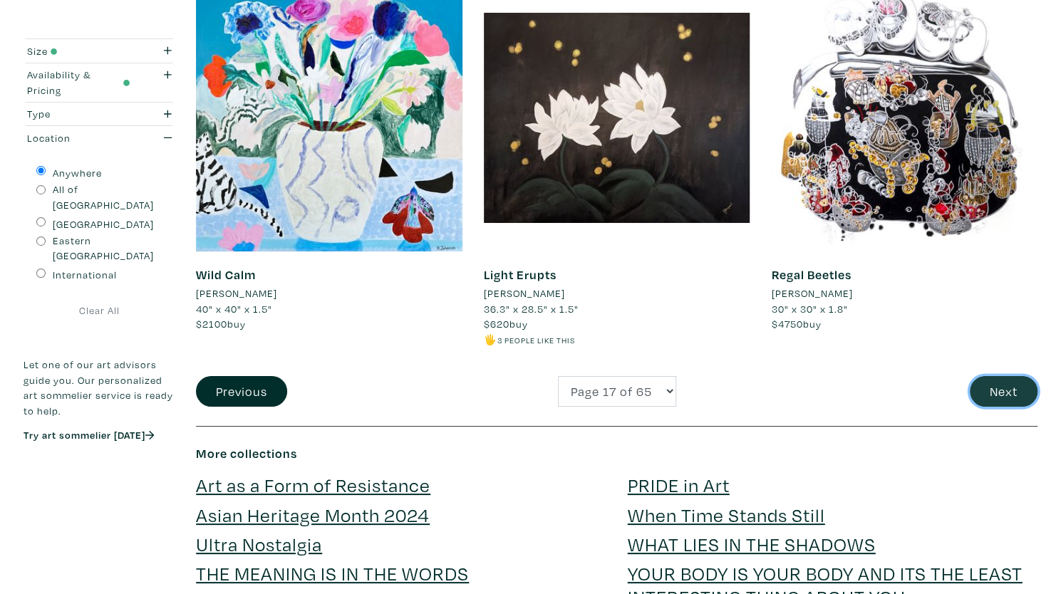
click at [1006, 376] on button "Next" at bounding box center [1003, 391] width 68 height 31
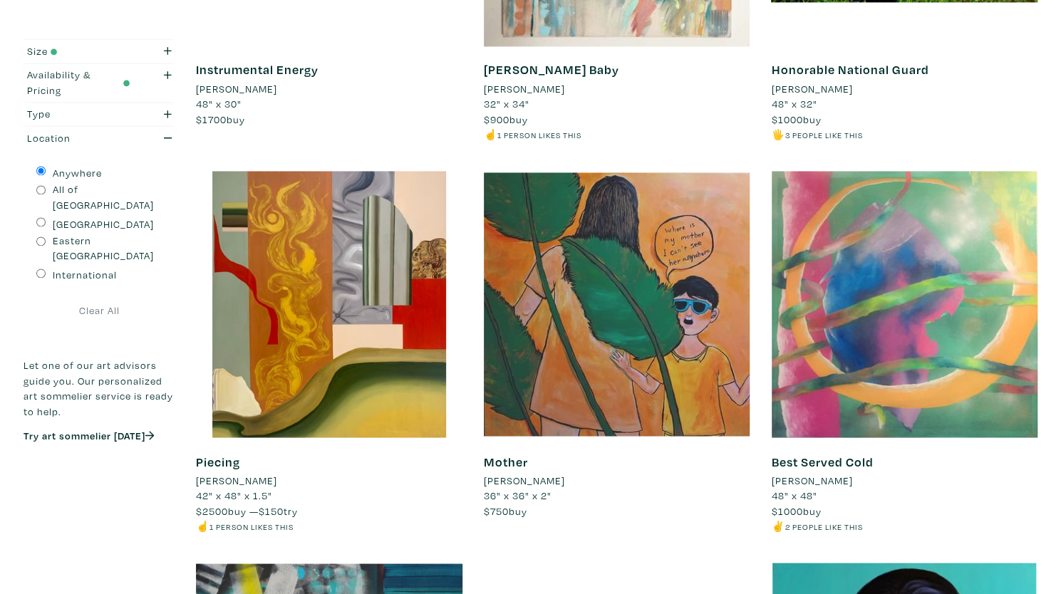
scroll to position [1257, 0]
